Goal: Task Accomplishment & Management: Use online tool/utility

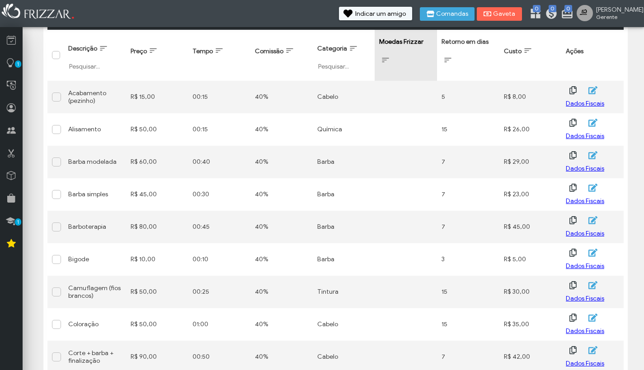
scroll to position [110, 0]
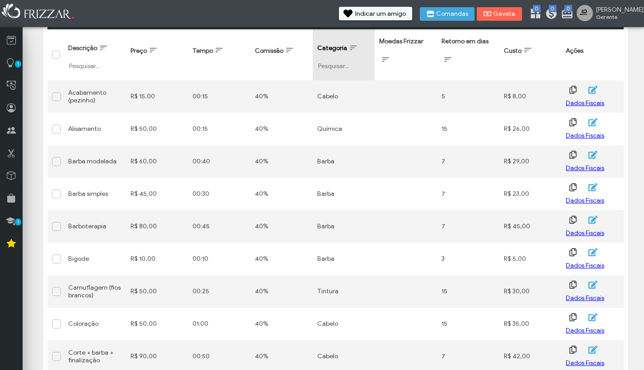
click at [354, 49] on span "Categoria: activate to sort column ascending" at bounding box center [353, 47] width 9 height 9
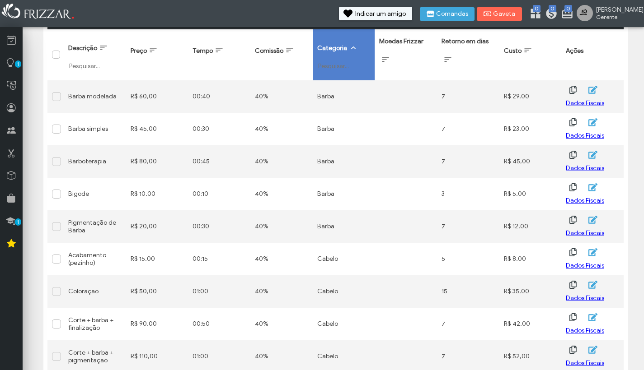
click at [354, 51] on span "Categoria: activate to sort column descending" at bounding box center [353, 47] width 9 height 9
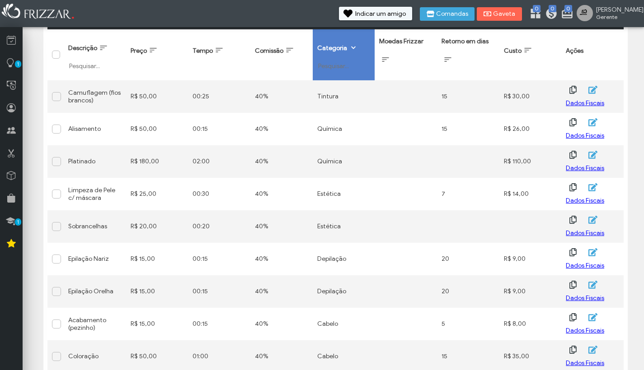
click at [354, 51] on span "Categoria: activate to sort column ascending" at bounding box center [353, 47] width 9 height 9
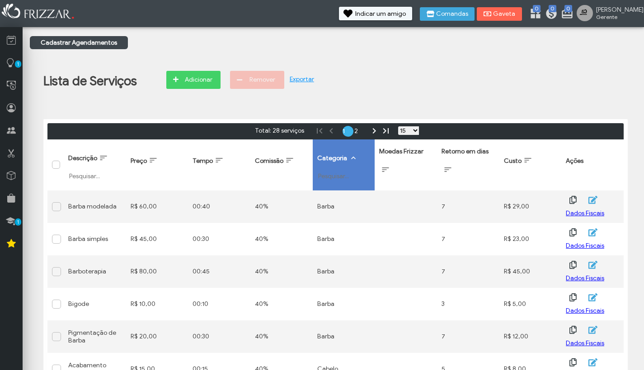
scroll to position [0, 0]
click at [371, 130] on link "N" at bounding box center [374, 131] width 11 height 11
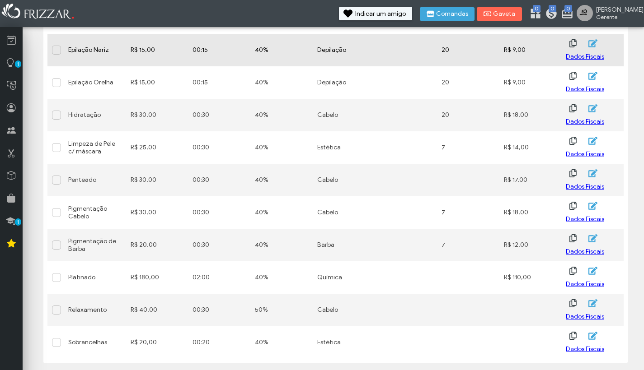
scroll to position [255, 0]
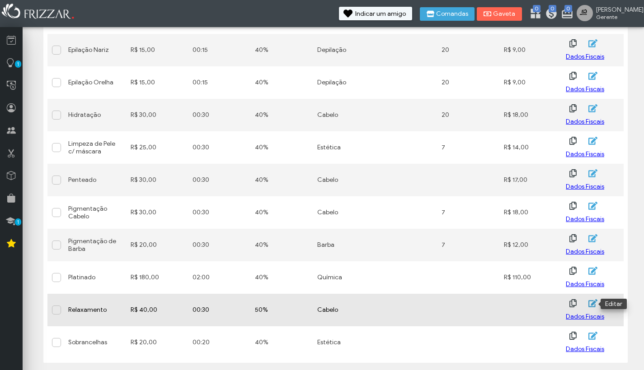
click at [589, 304] on icon "button" at bounding box center [592, 303] width 10 height 9
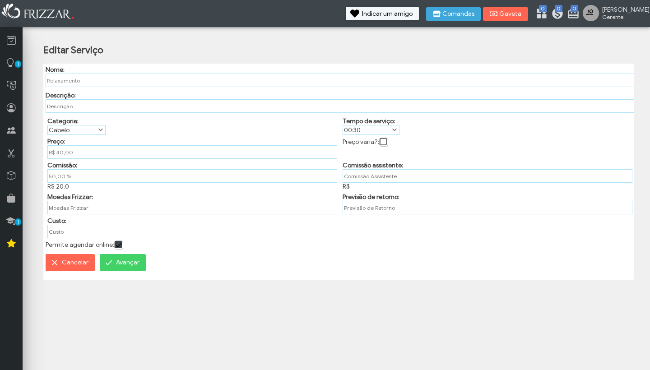
type input "R$"
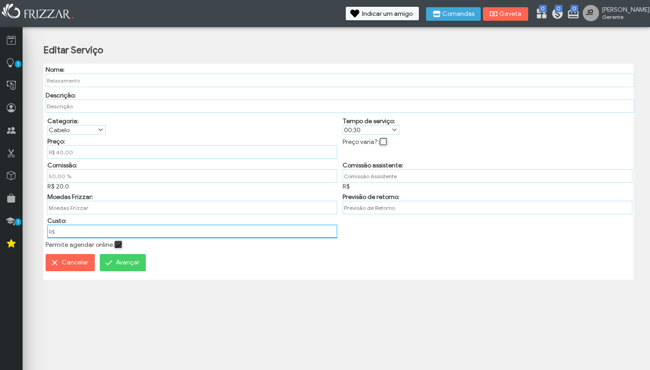
click at [79, 235] on input "R$" at bounding box center [192, 232] width 290 height 14
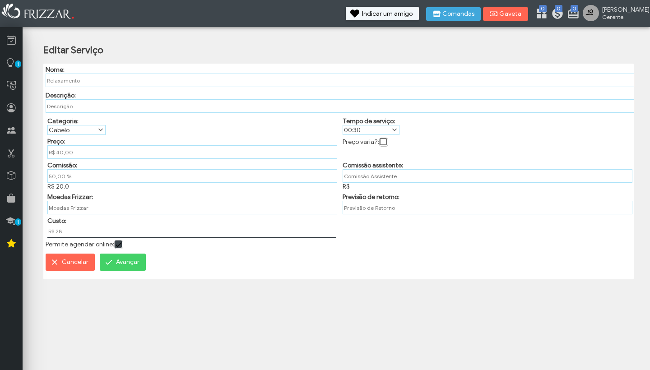
type input "R$ 28,00"
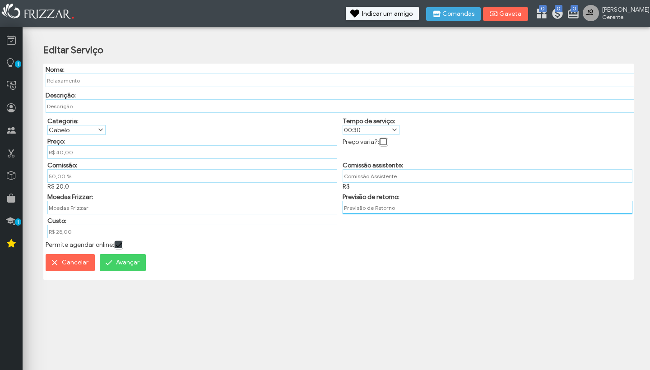
click at [374, 208] on input "text" at bounding box center [488, 208] width 290 height 14
type input "20"
click at [127, 263] on span "Avançar" at bounding box center [127, 263] width 23 height 14
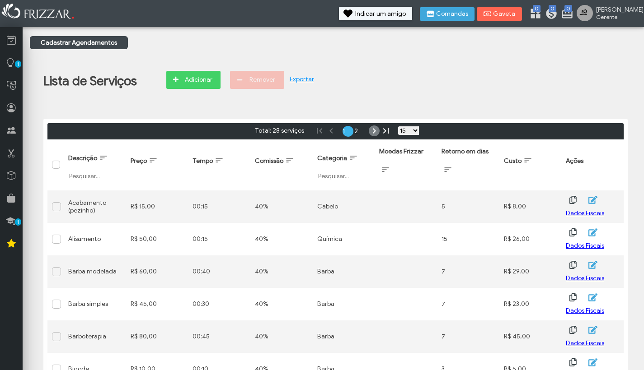
click at [370, 130] on link "N" at bounding box center [374, 131] width 11 height 11
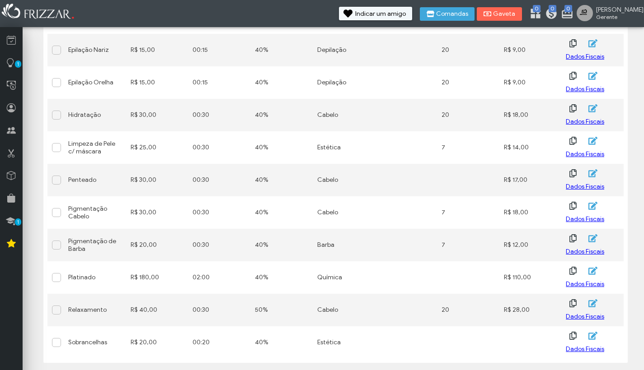
scroll to position [255, 0]
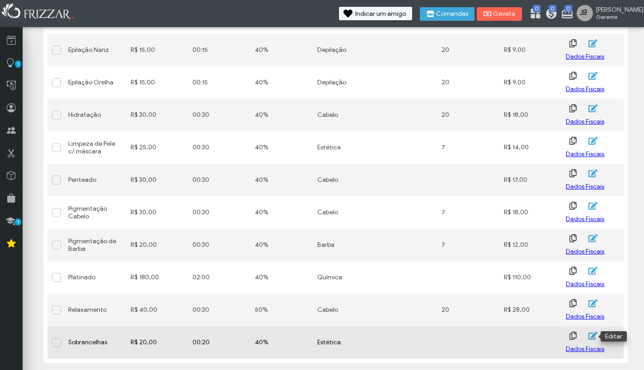
click at [591, 338] on icon "button" at bounding box center [592, 336] width 9 height 8
